Goal: Book appointment/travel/reservation

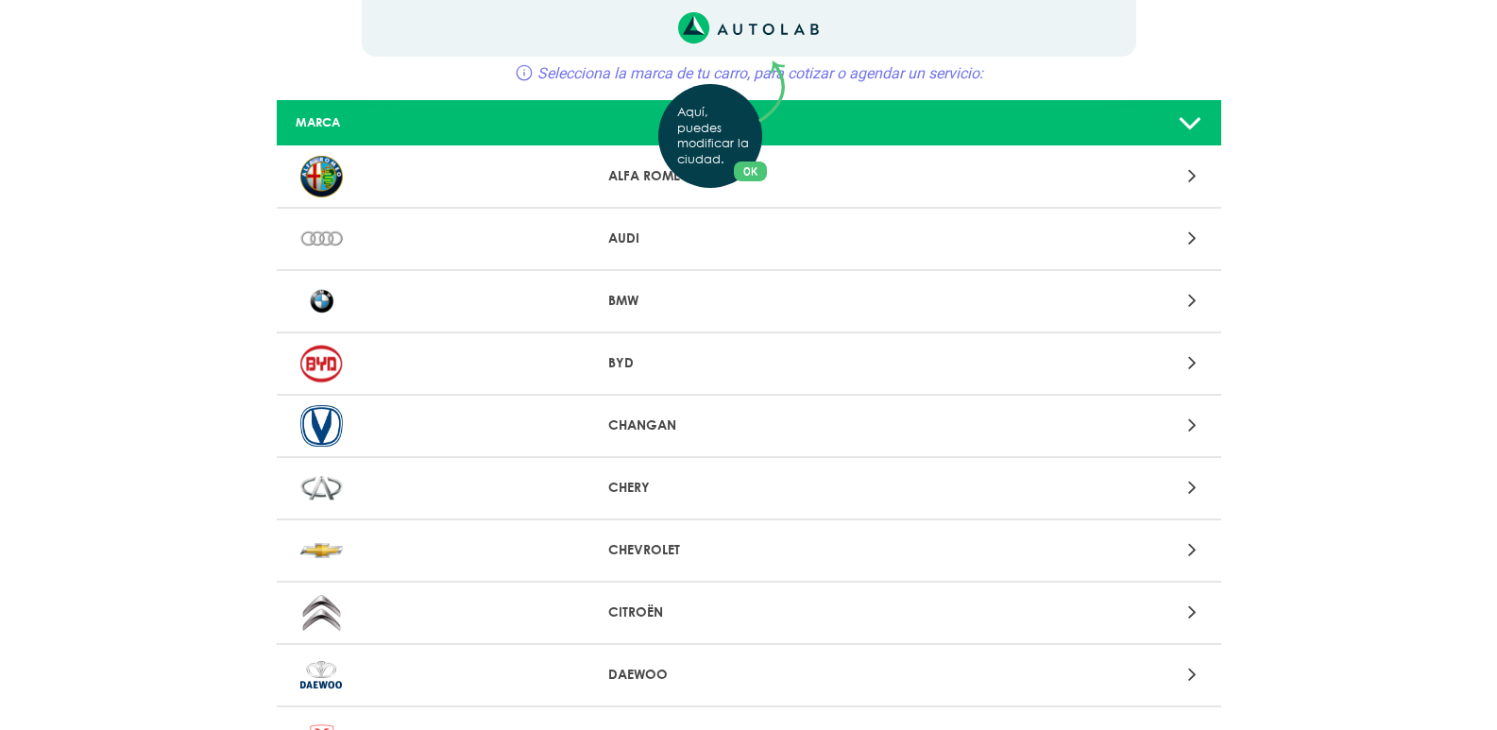
scroll to position [189, 0]
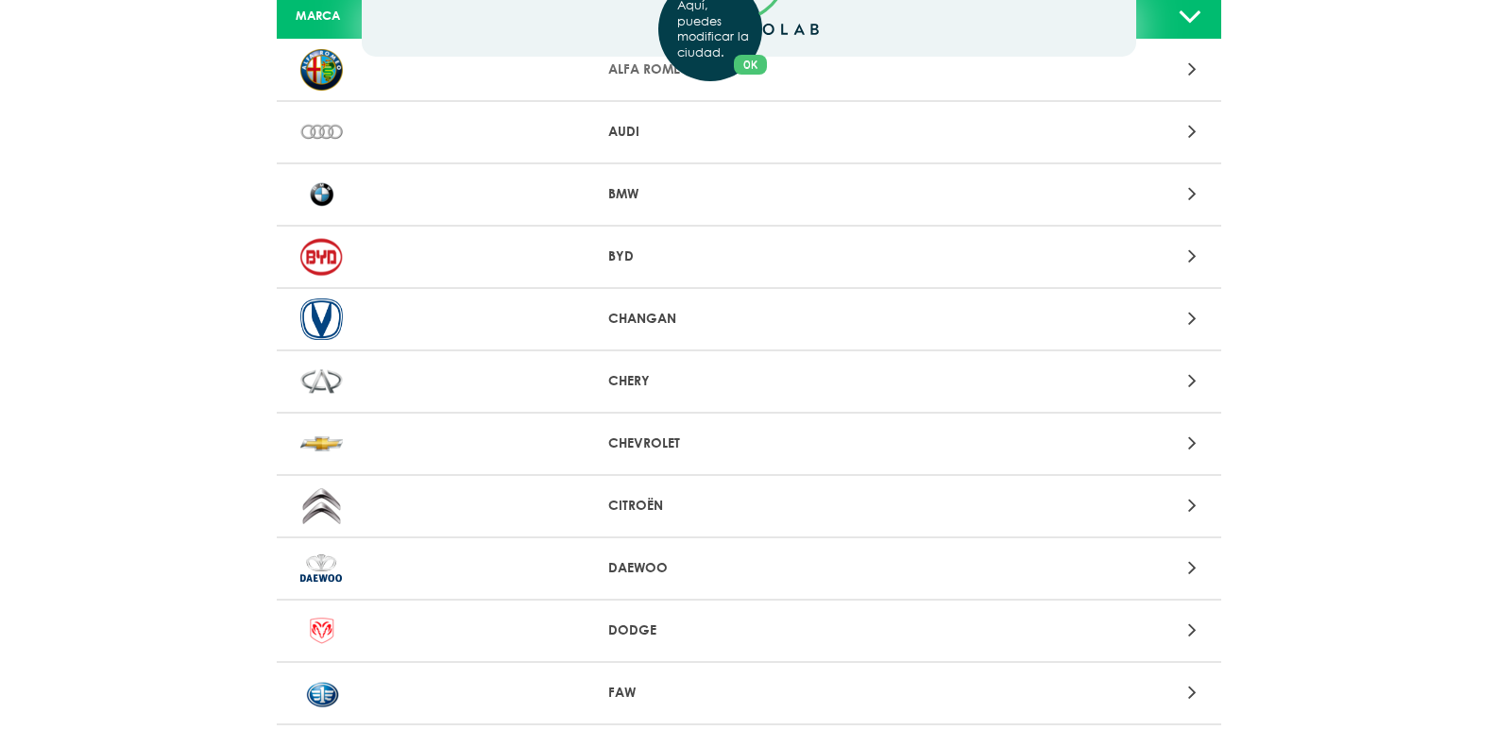
click at [638, 503] on div "Aquí, puedes modificar la ciudad. OK .aex,.bex{fill:none!important;stroke:#50c4…" at bounding box center [748, 176] width 1497 height 730
click at [644, 503] on p "CITROËN" at bounding box center [748, 506] width 280 height 20
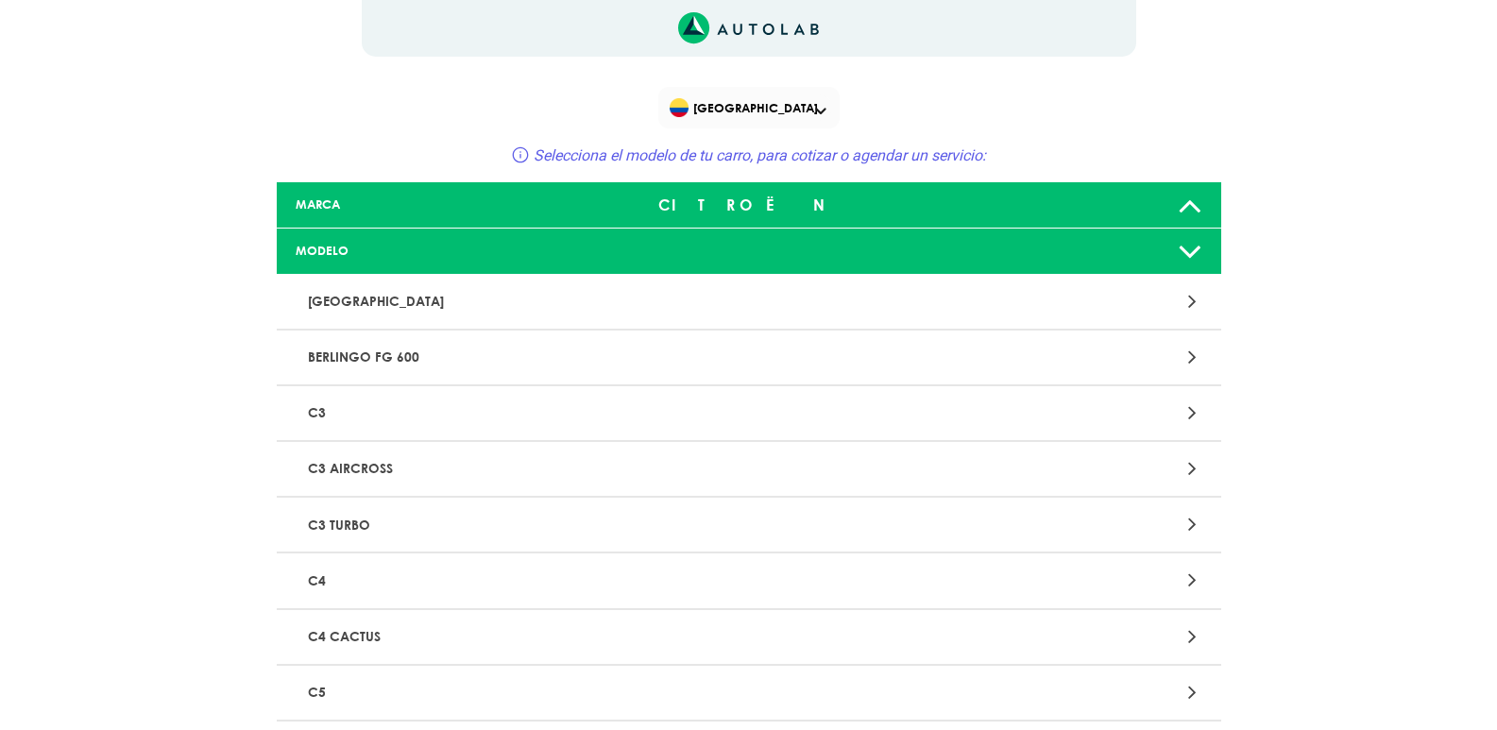
click at [431, 459] on p "C3 AIRCROSS" at bounding box center [594, 468] width 588 height 35
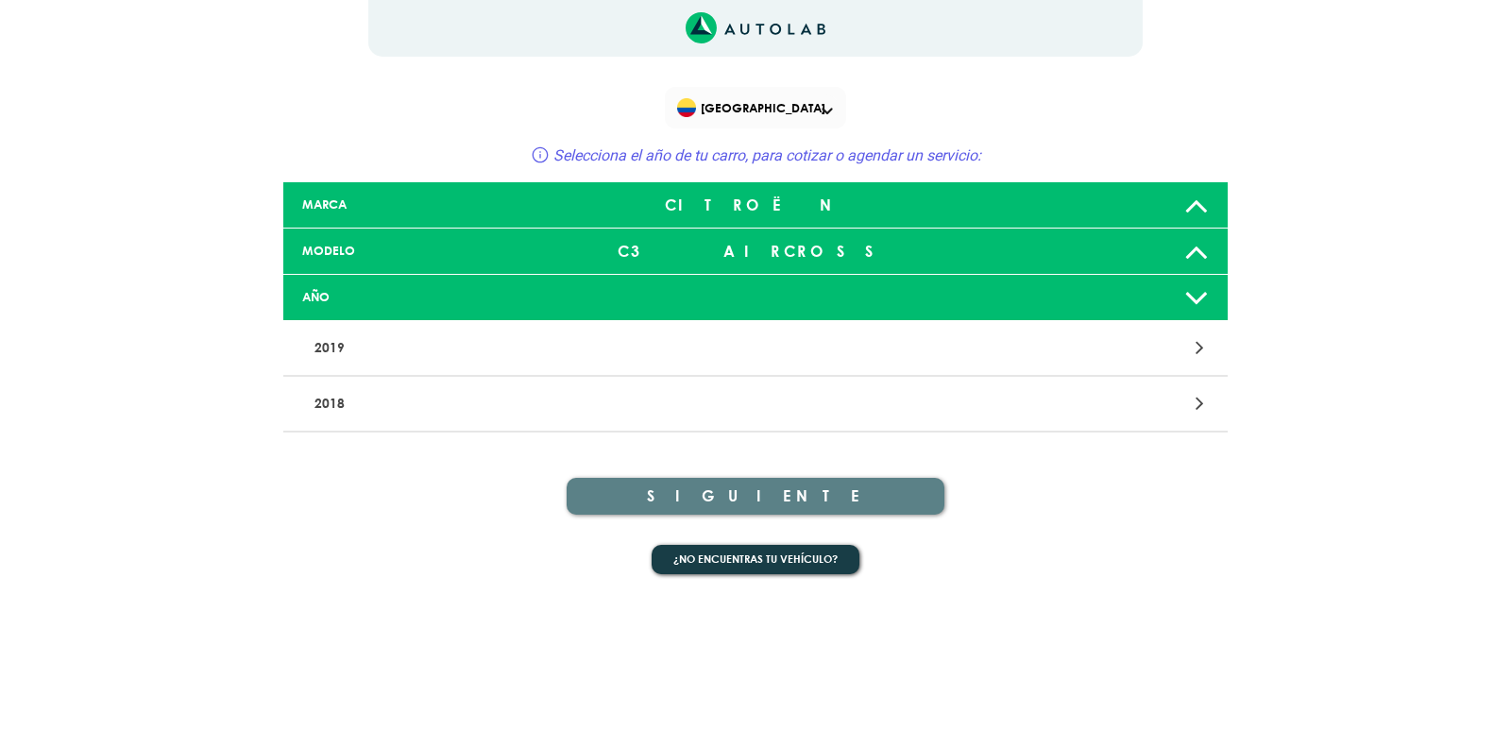
click at [379, 344] on p "2019" at bounding box center [601, 347] width 588 height 35
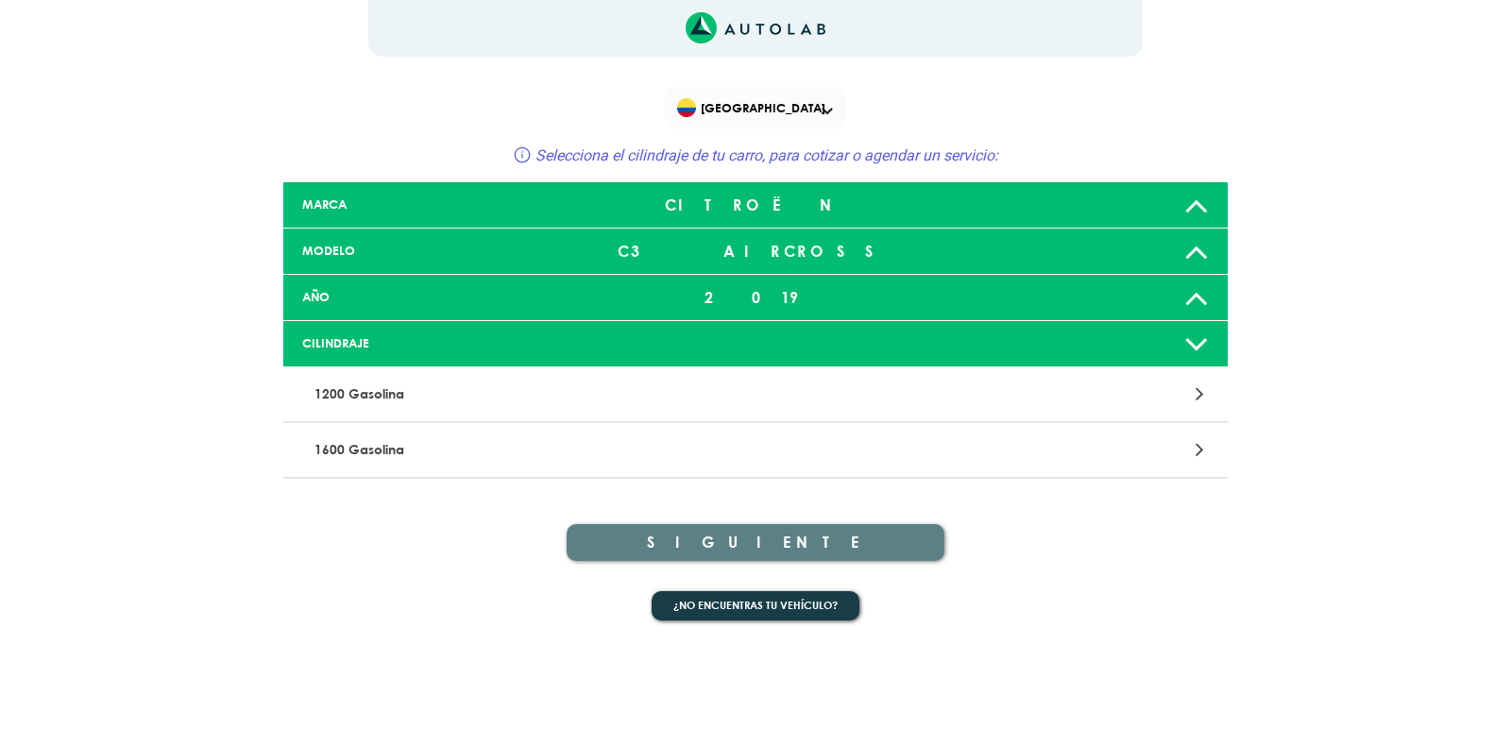
click at [370, 388] on p "1200 Gasolina" at bounding box center [601, 394] width 588 height 35
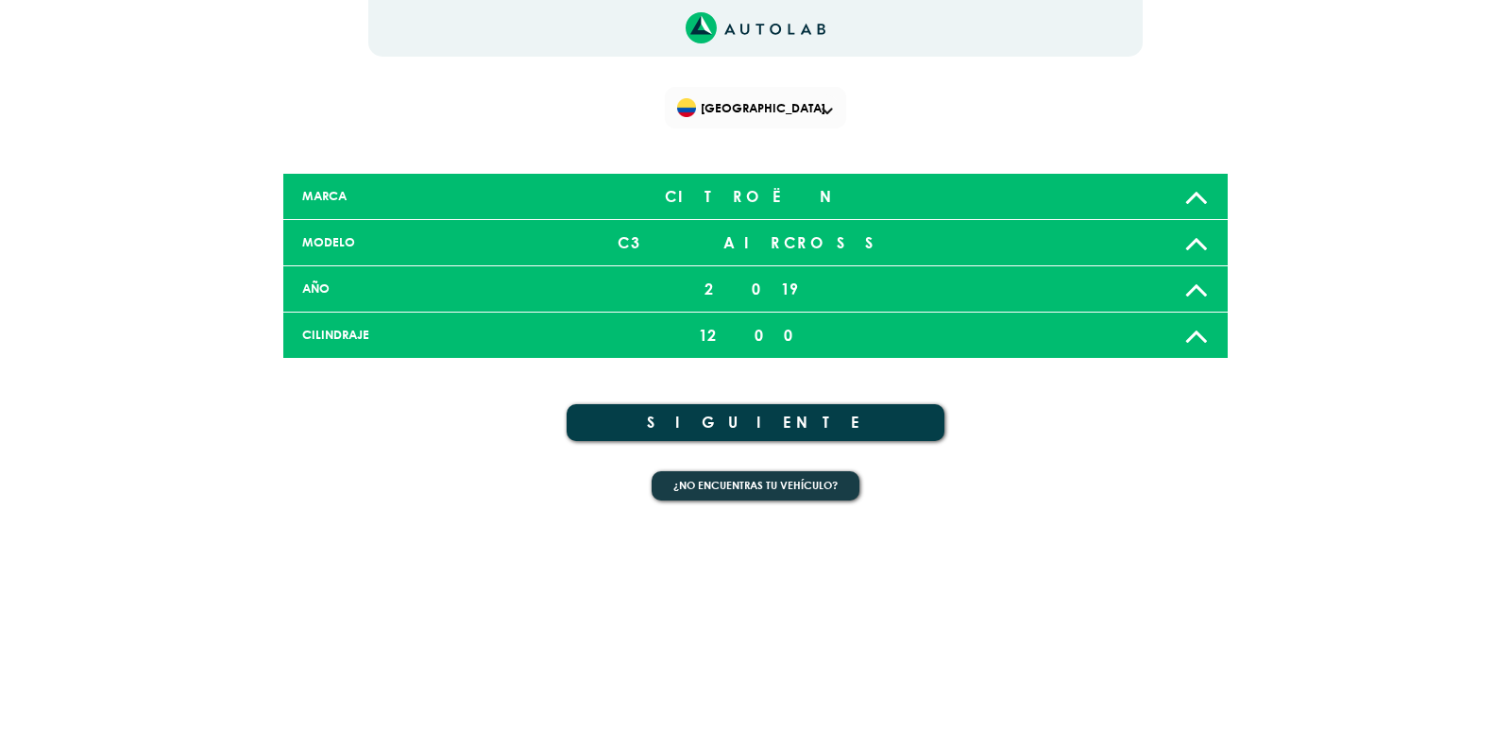
click at [755, 413] on button "SIGUIENTE" at bounding box center [756, 422] width 378 height 37
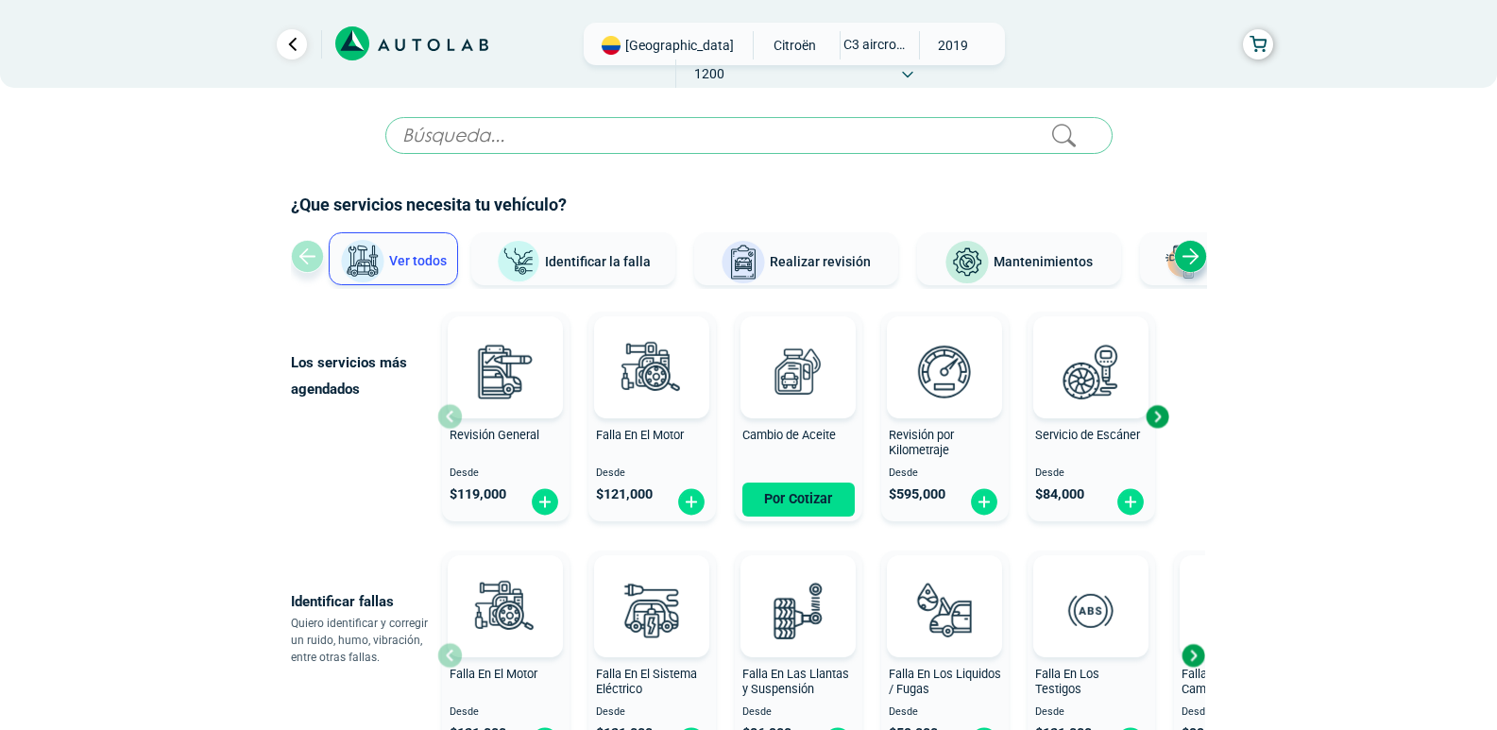
click at [1031, 269] on span "Mantenimientos" at bounding box center [1042, 261] width 99 height 15
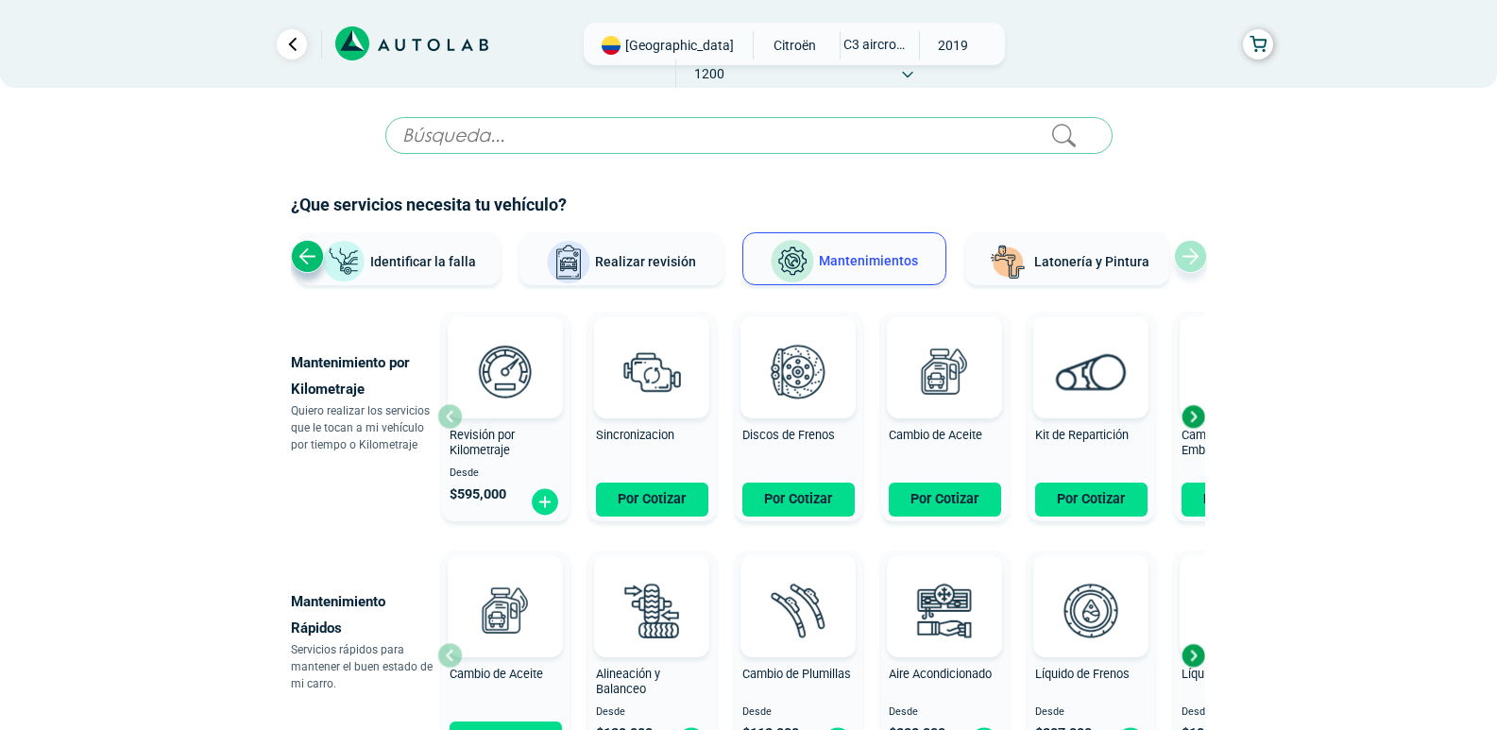
click at [1108, 492] on button "Por Cotizar" at bounding box center [1091, 500] width 112 height 34
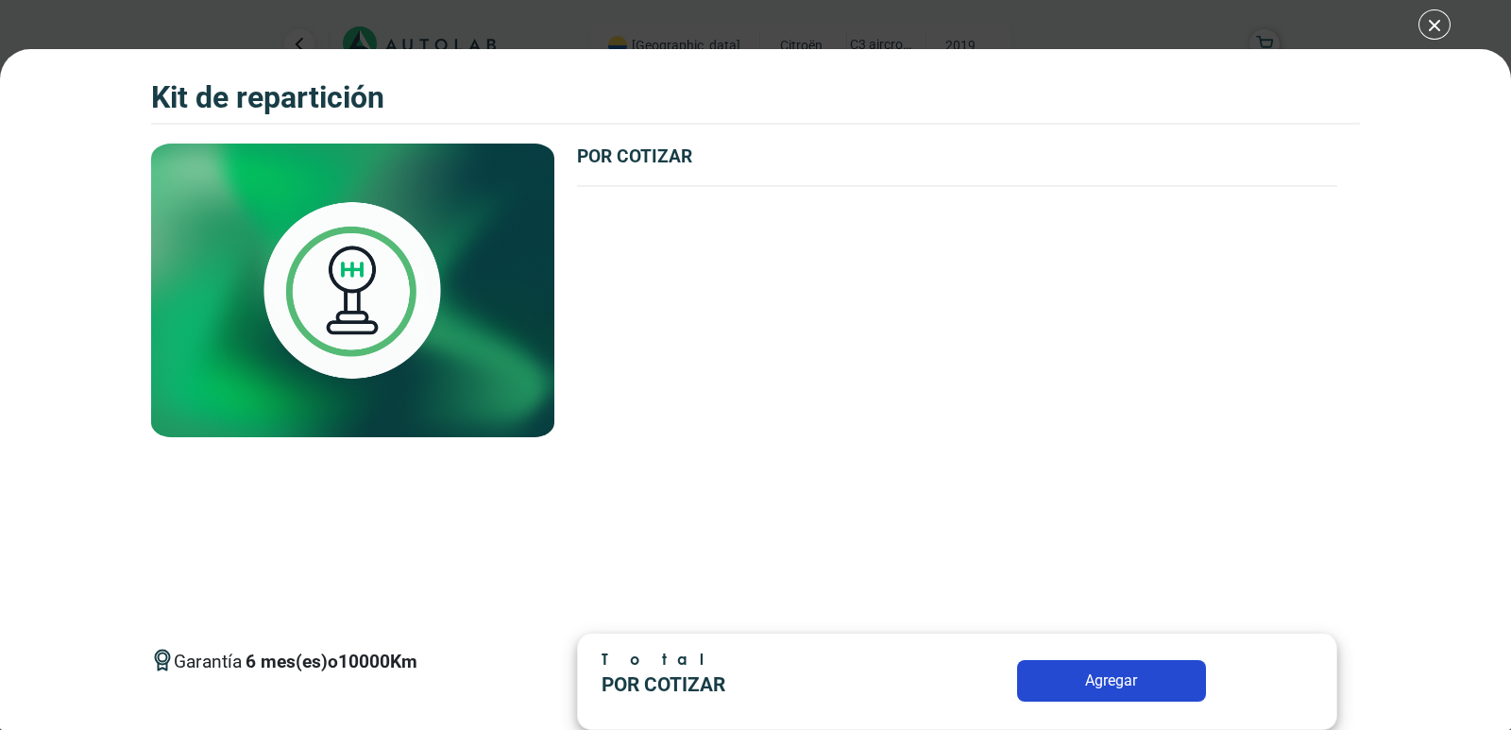
click at [1136, 677] on button "Agregar" at bounding box center [1111, 681] width 189 height 42
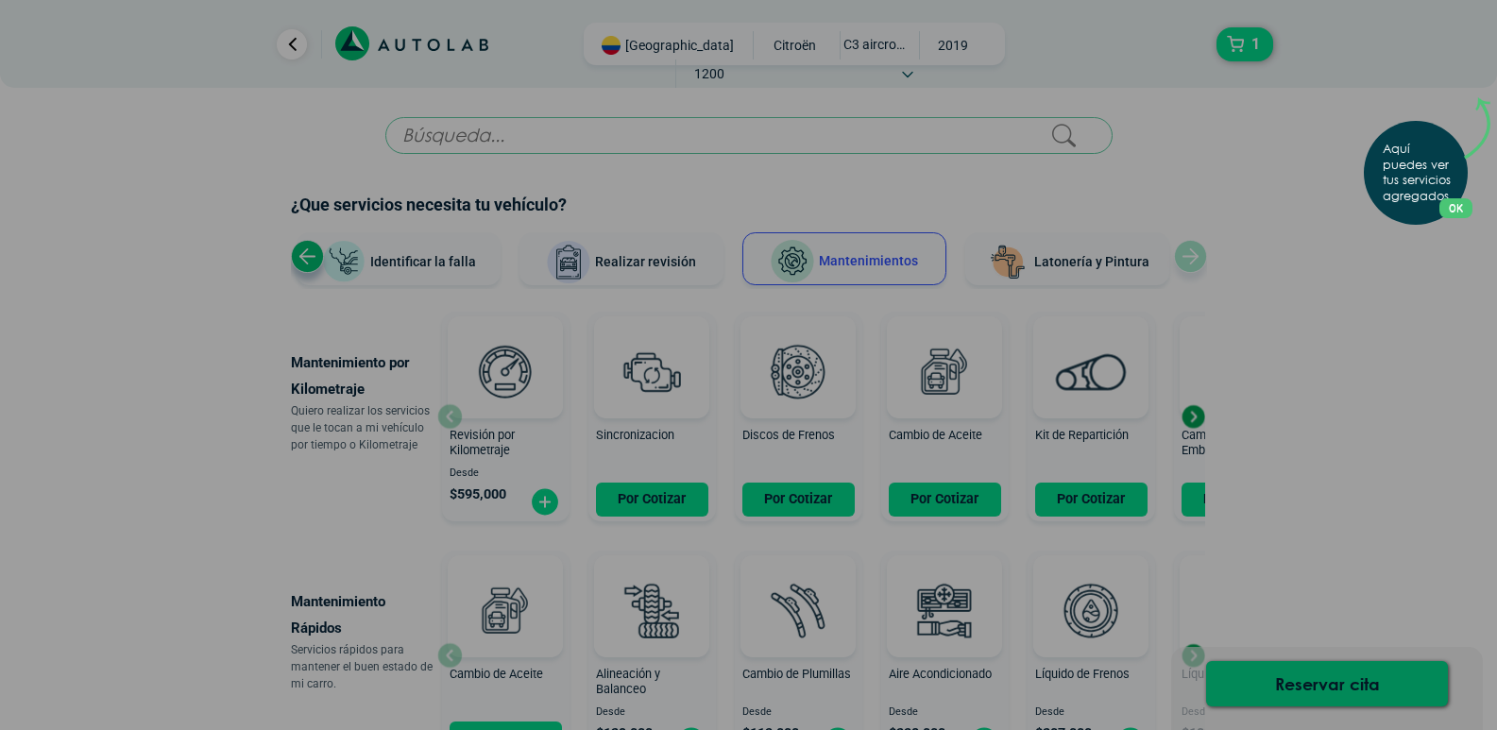
click at [1461, 204] on button "OK" at bounding box center [1455, 208] width 33 height 20
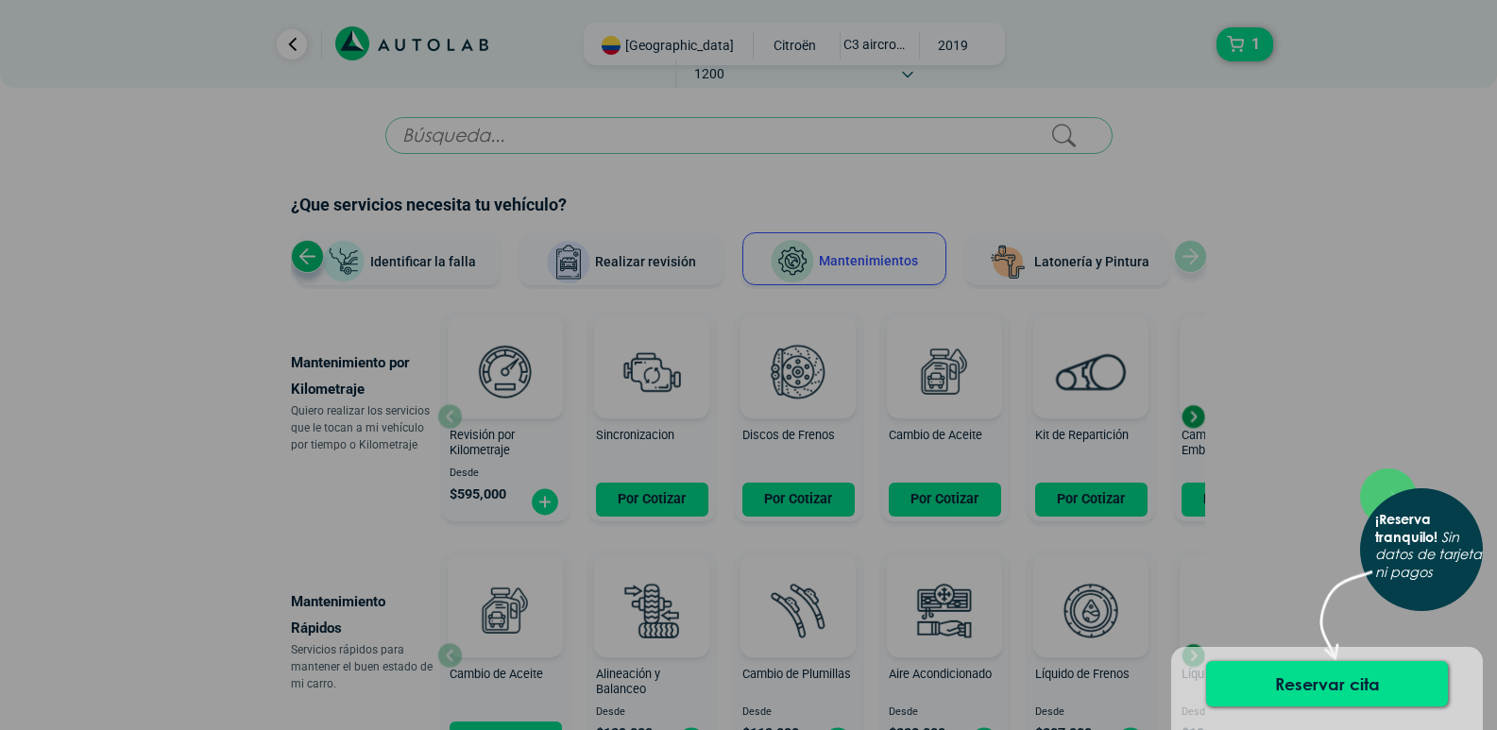
click at [1196, 415] on div "× ¡Reserva tranquilo! Sin datos de tarjeta ni pagos" at bounding box center [748, 365] width 1497 height 730
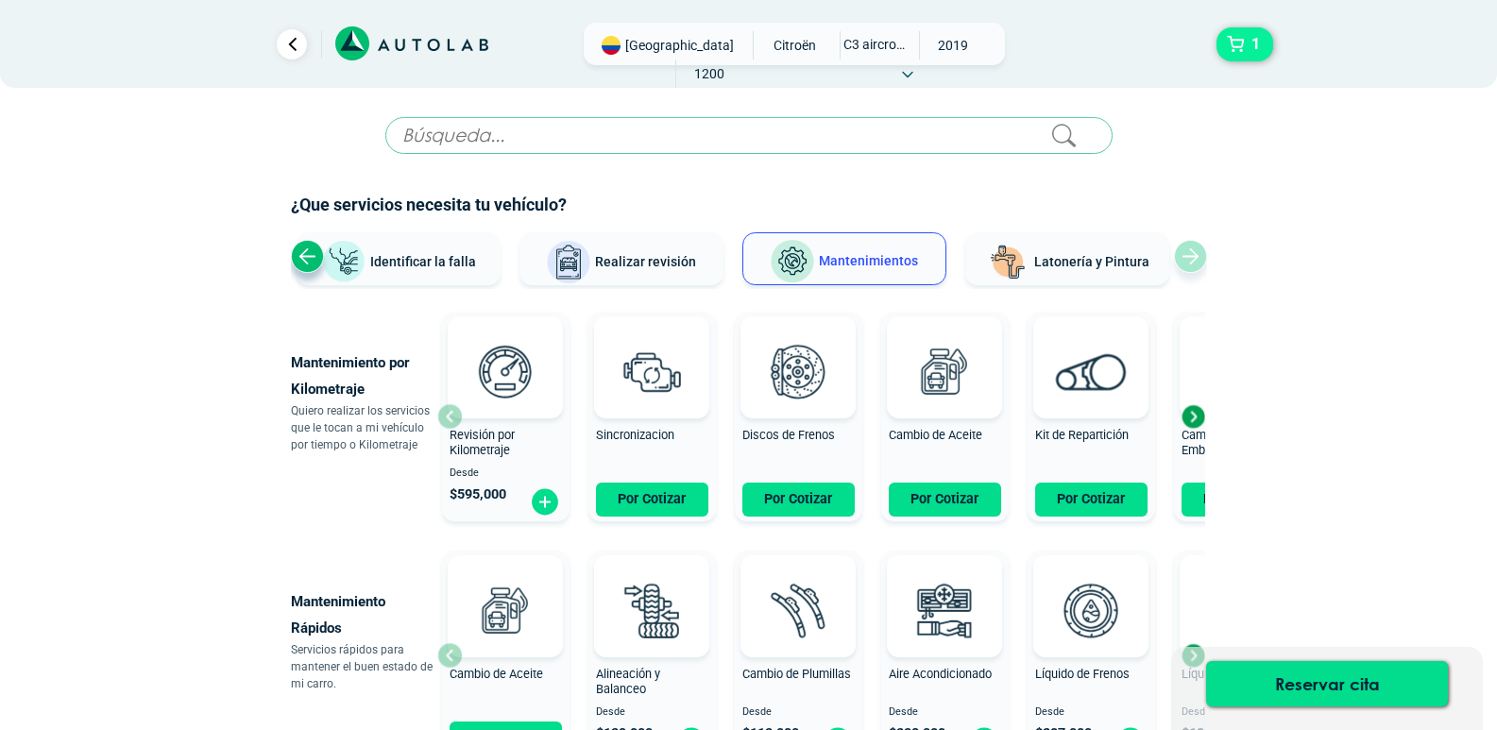
click at [1231, 37] on button "1" at bounding box center [1244, 44] width 57 height 34
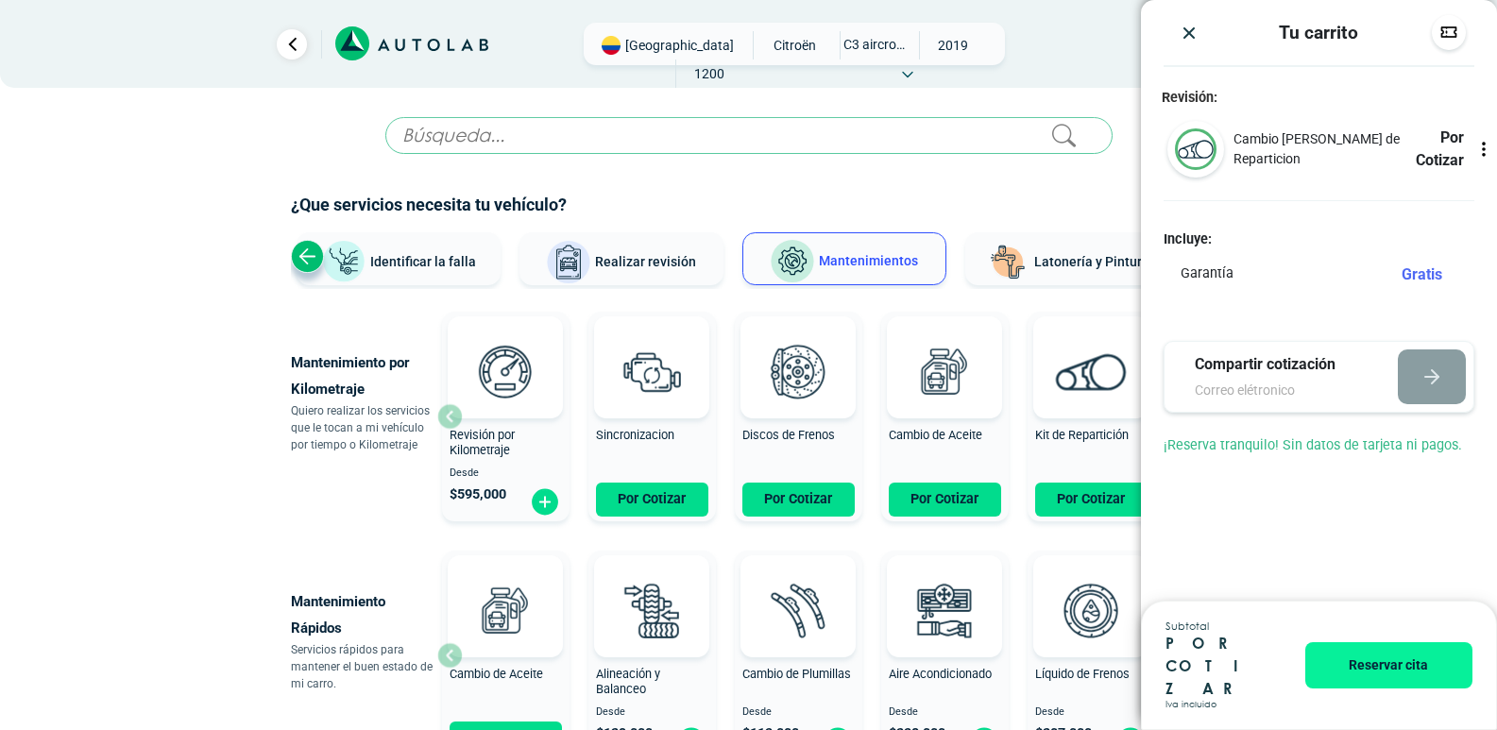
click at [246, 477] on div "× ESTE SERVICIO YA ESTÁ INCLUÍDO Launch demo modal x" at bounding box center [748, 525] width 1133 height 816
click at [1381, 688] on button "Reservar cita" at bounding box center [1388, 665] width 167 height 46
